Goal: Complete application form

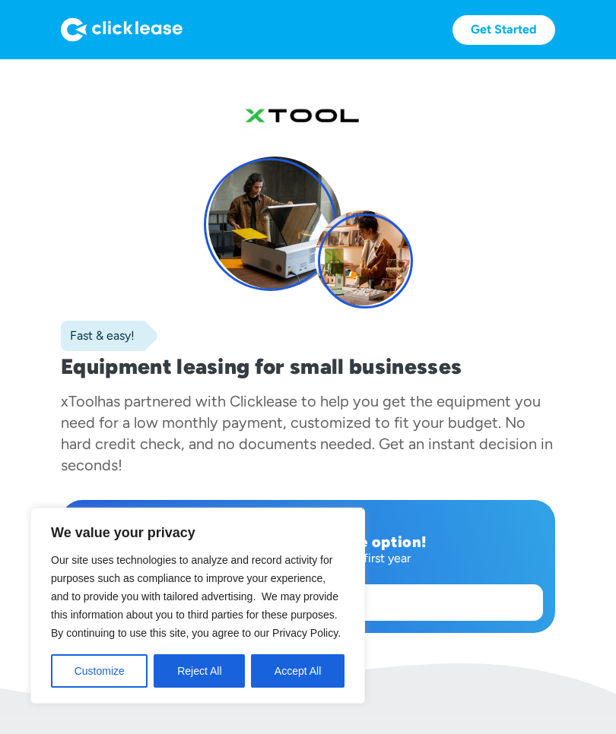
click at [323, 675] on button "Accept All" at bounding box center [298, 671] width 94 height 33
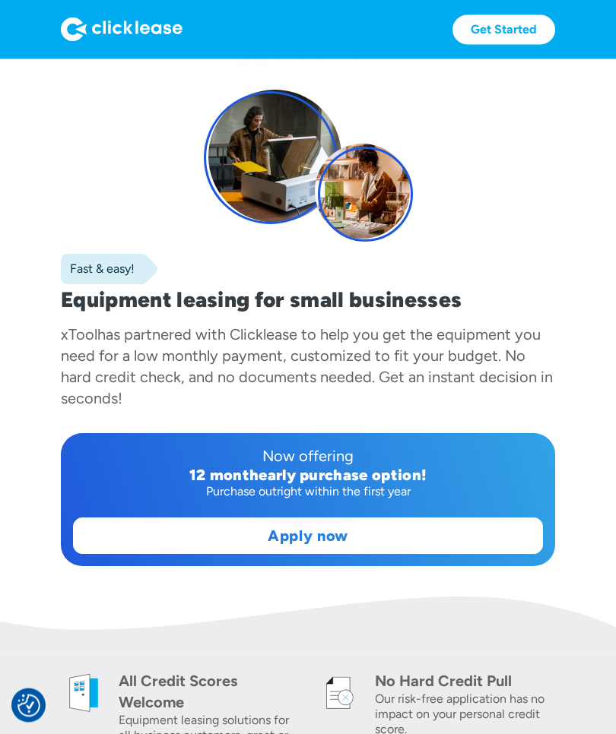
scroll to position [67, 0]
click at [382, 540] on link "Apply now" at bounding box center [308, 535] width 468 height 35
